Goal: Communication & Community: Answer question/provide support

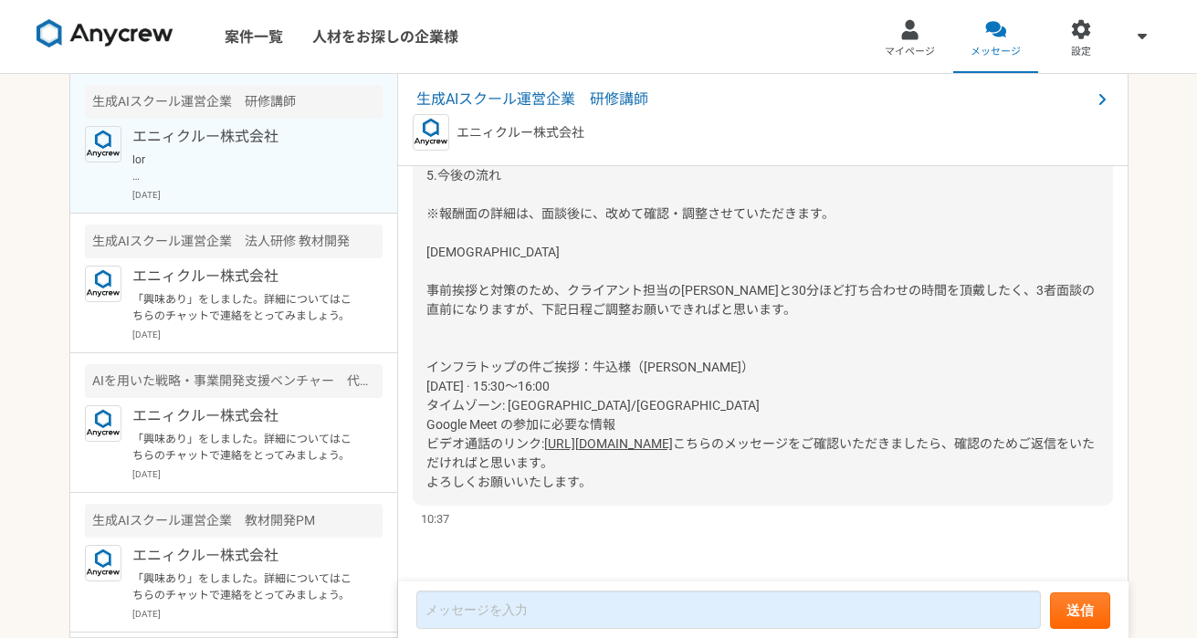
scroll to position [2286, 0]
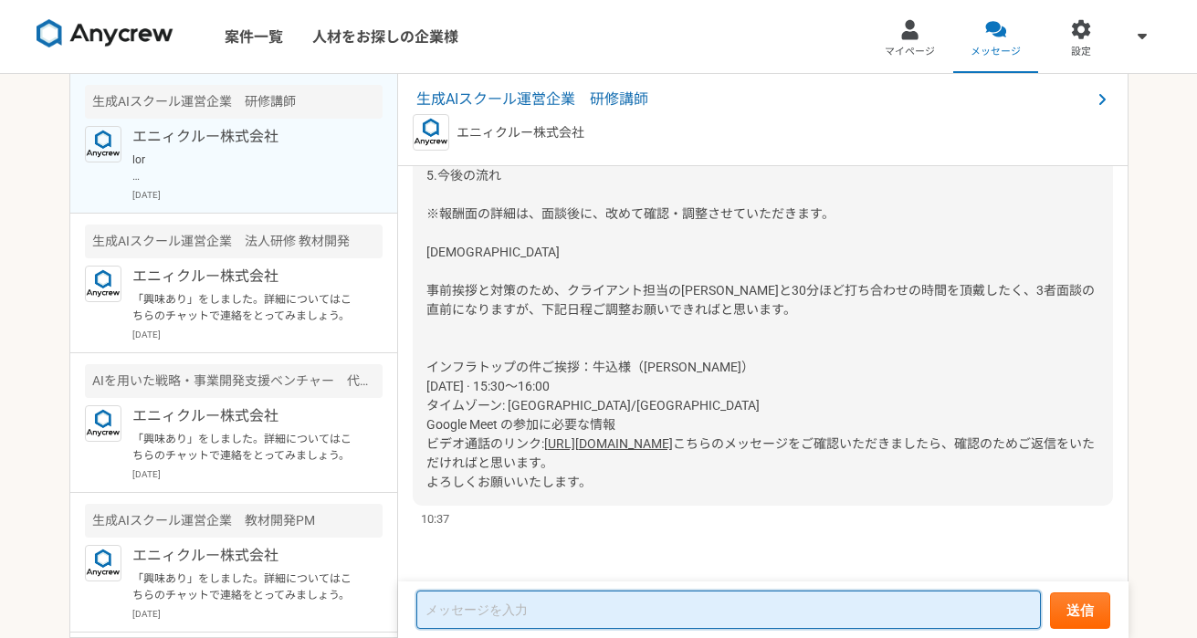
click at [542, 617] on textarea at bounding box center [729, 610] width 625 height 38
type textarea "^"
type textarea "@"
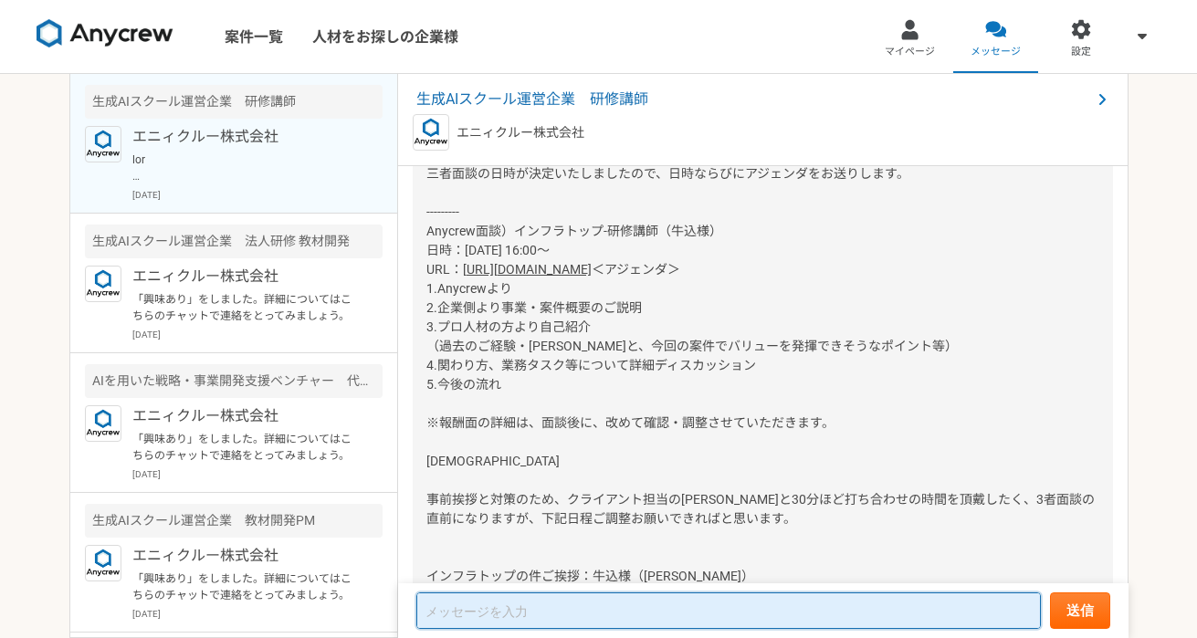
scroll to position [1925, 0]
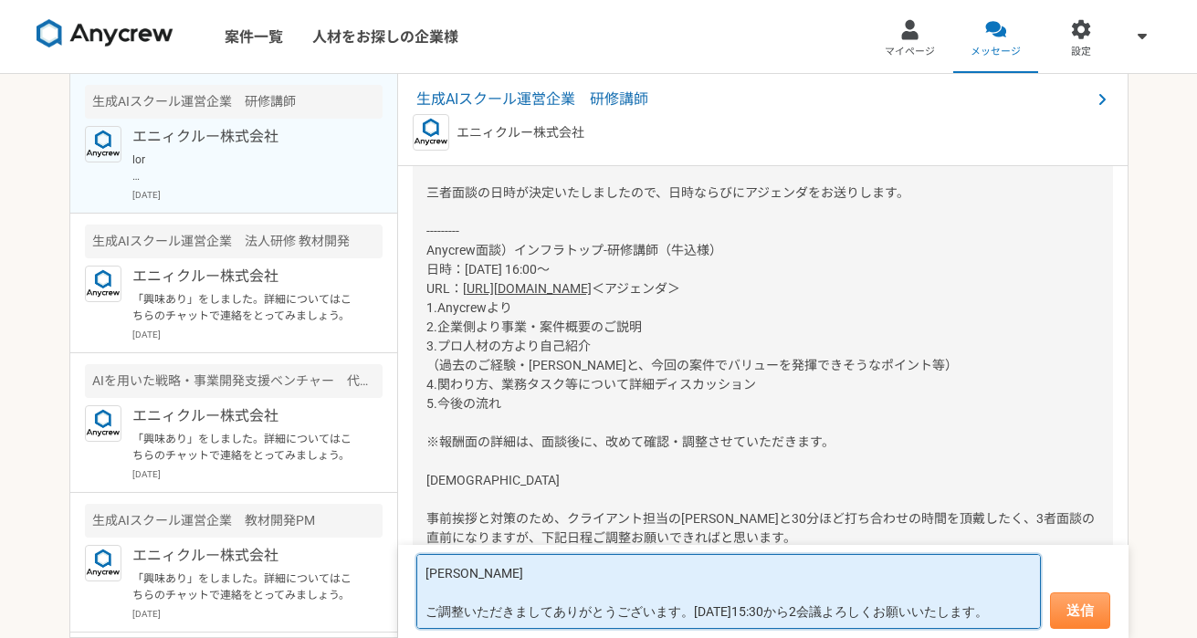
type textarea "[PERSON_NAME] ご調整いただきましてありがとうございます。[DATE]15:30から2会議よろしくお願いいたします。"
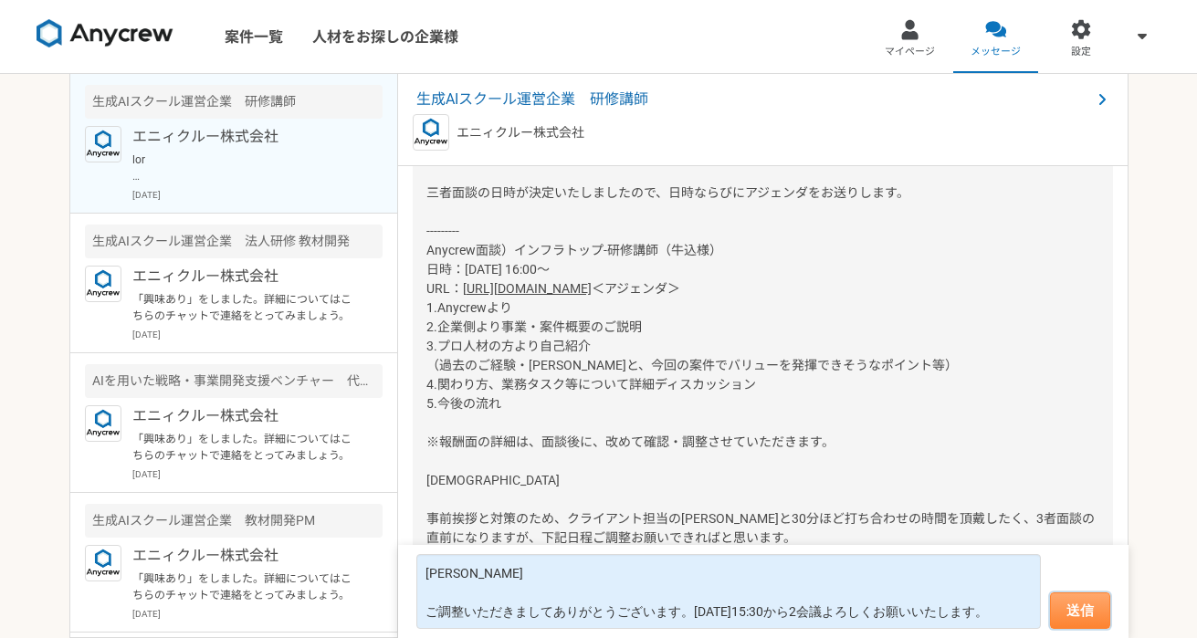
click at [840, 612] on button "送信" at bounding box center [1080, 611] width 60 height 37
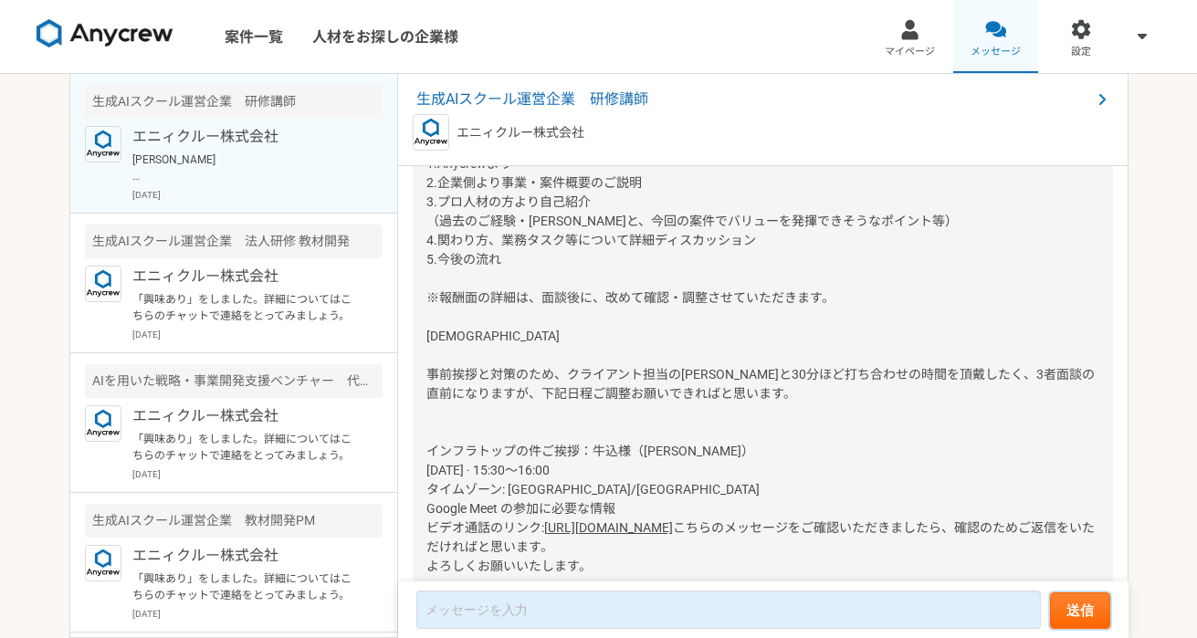
scroll to position [2263, 0]
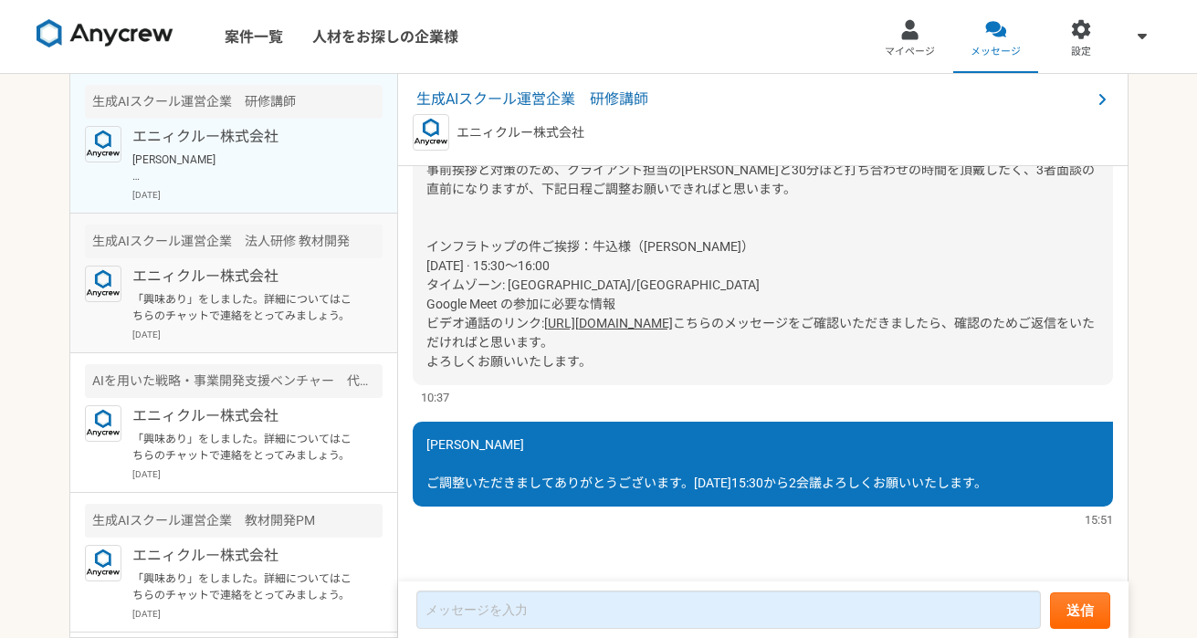
click at [215, 296] on p "「興味あり」をしました。詳細についてはこちらのチャットで連絡をとってみましょう。" at bounding box center [245, 307] width 226 height 33
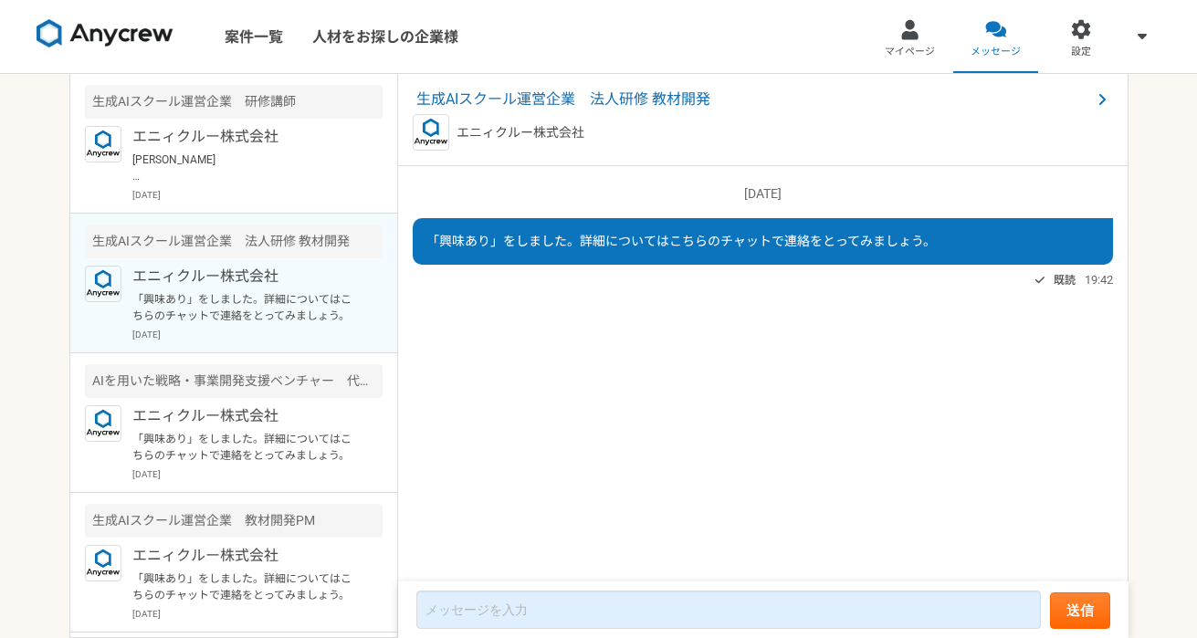
click at [248, 300] on p "「興味あり」をしました。詳細についてはこちらのチャットで連絡をとってみましょう。" at bounding box center [245, 307] width 226 height 33
click at [249, 150] on div "エニィクルー株式会社 [PERSON_NAME] ご調整いただきましてありがとうございます。[DATE]15:30から2会議よろしくお願いいたします。 [DA…" at bounding box center [257, 164] width 250 height 76
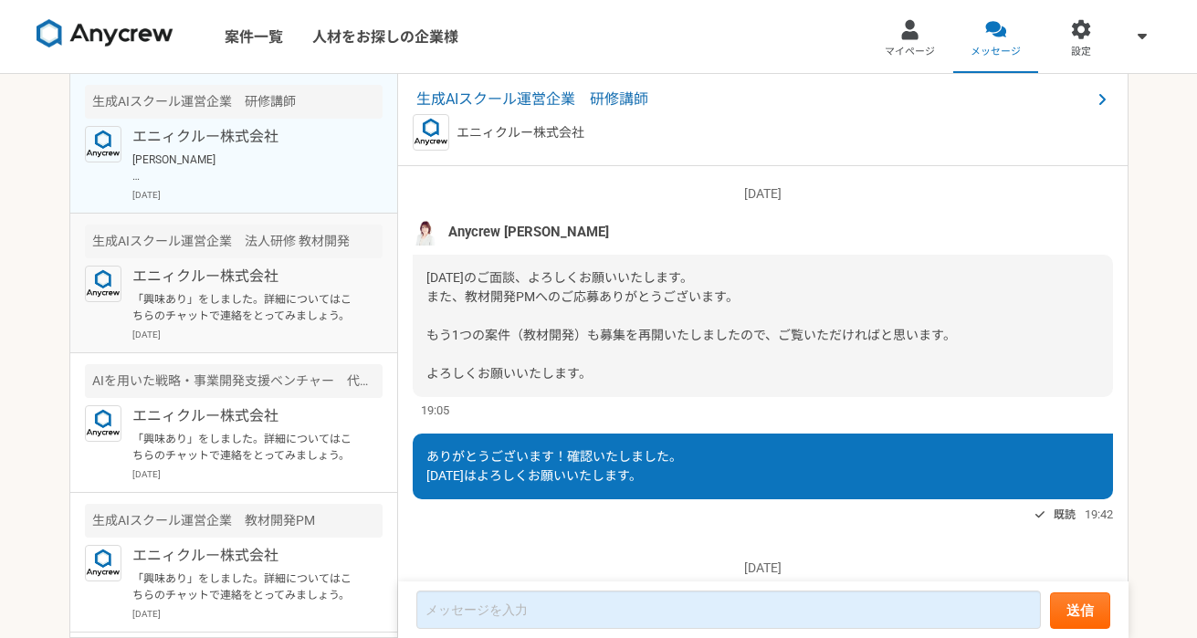
scroll to position [2263, 0]
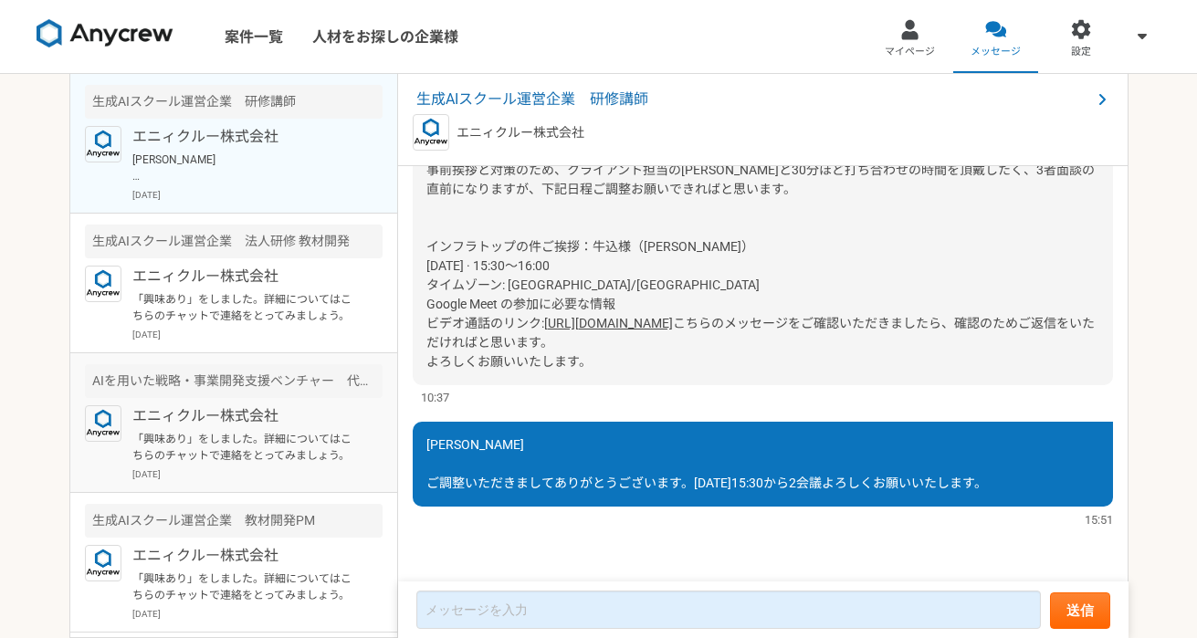
click at [242, 413] on p "エニィクルー株式会社" at bounding box center [245, 417] width 226 height 22
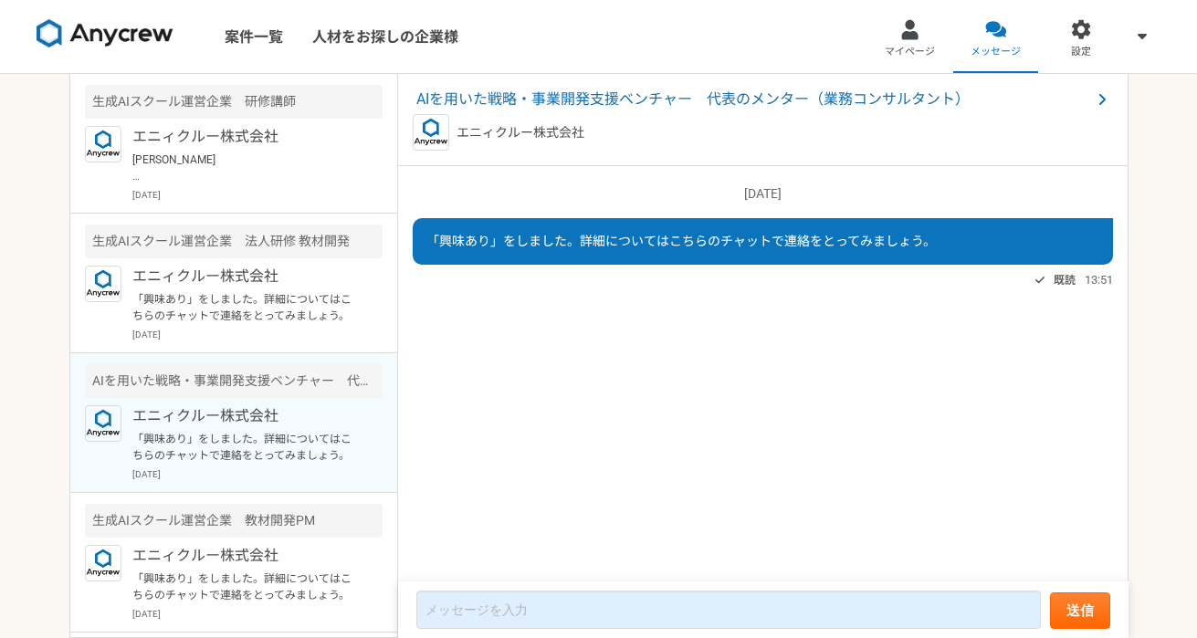
click at [737, 36] on nav "案件一覧 人材をお探しの企業様 マイページ メッセージ 設定" at bounding box center [598, 36] width 1197 height 73
